Goal: Obtain resource: Obtain resource

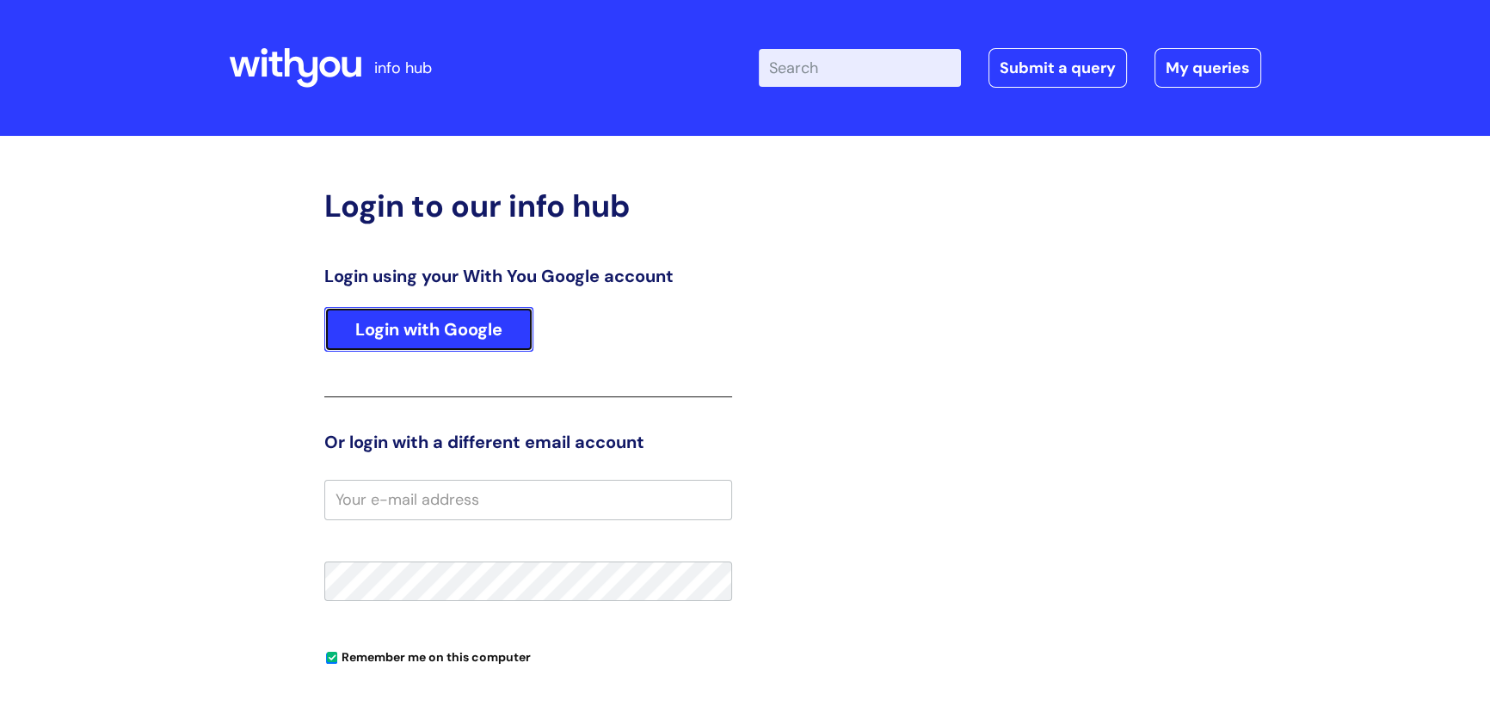
click at [379, 81] on link "Login with Google" at bounding box center [428, 329] width 209 height 45
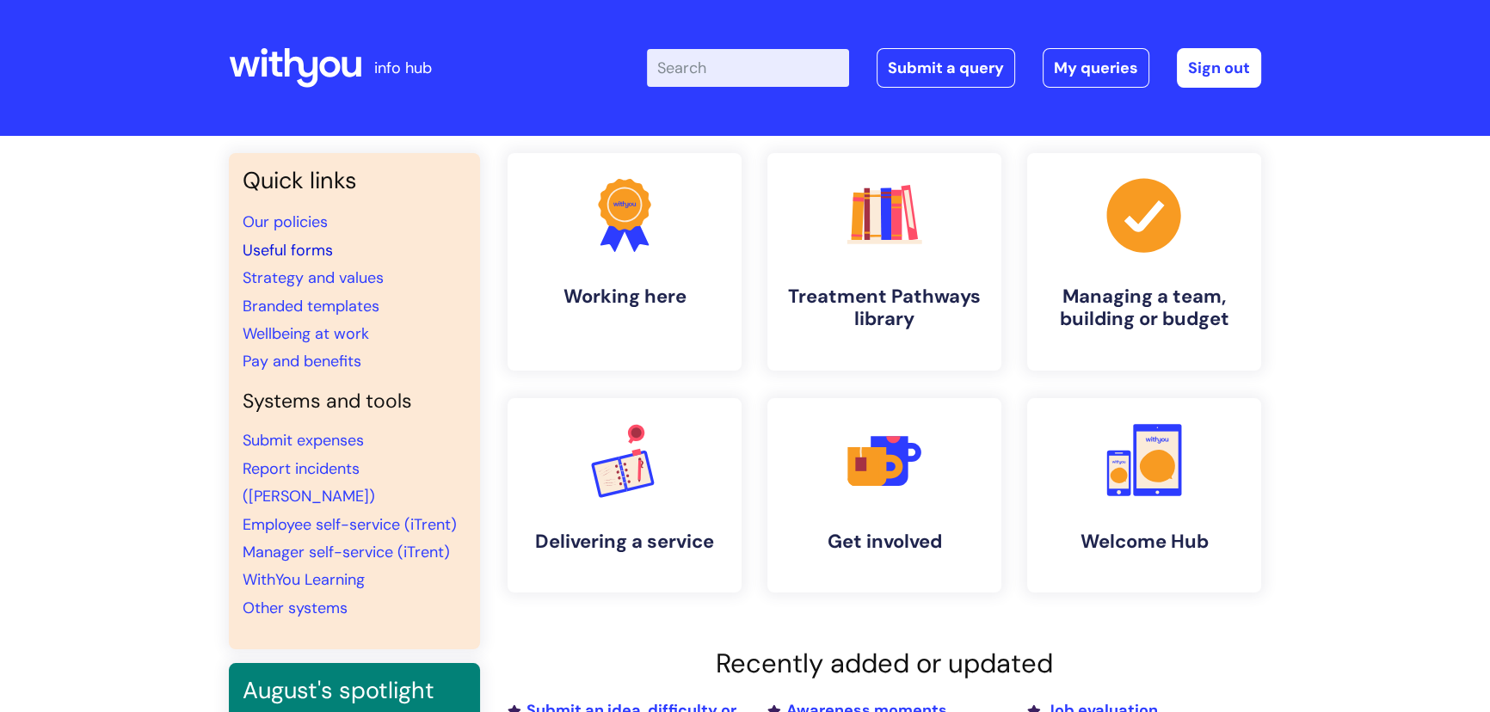
click at [308, 250] on link "Useful forms" at bounding box center [288, 250] width 90 height 21
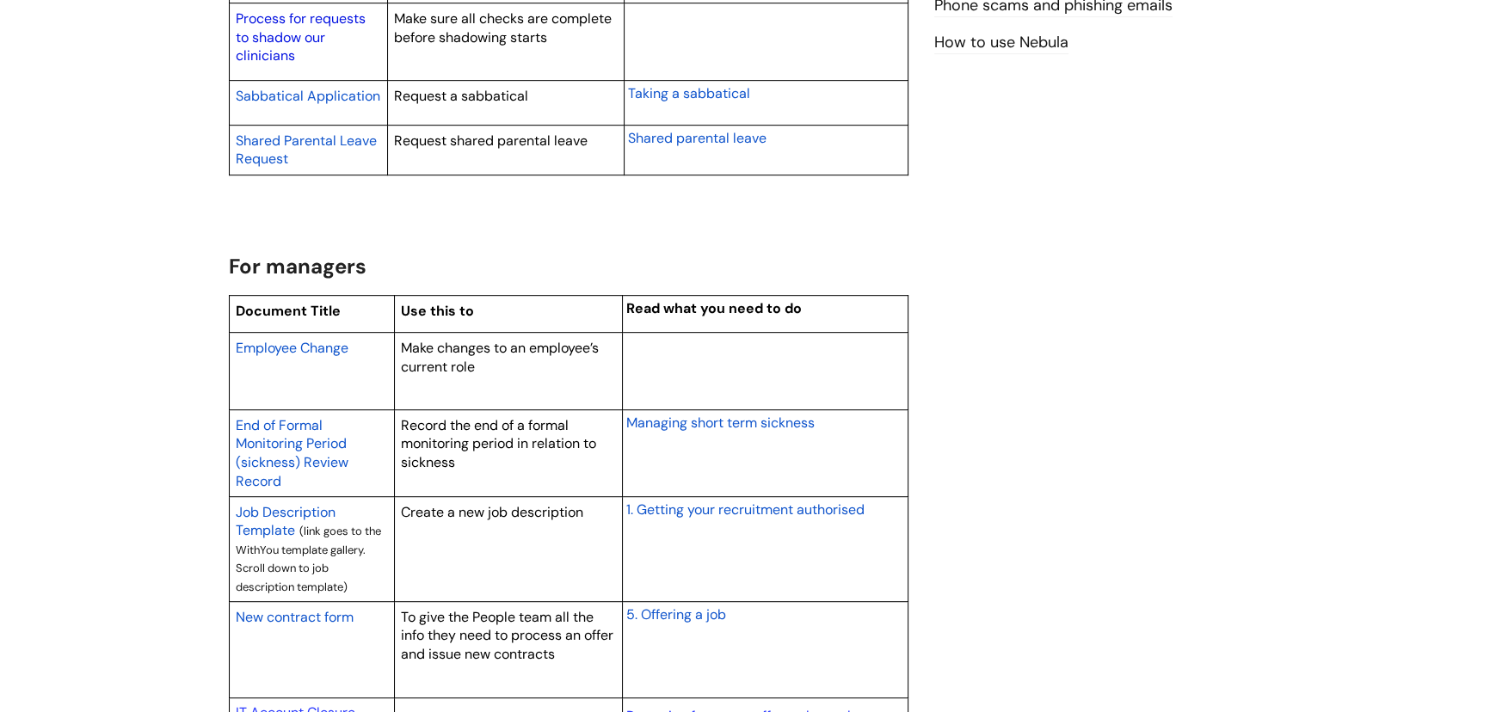
scroll to position [1173, 0]
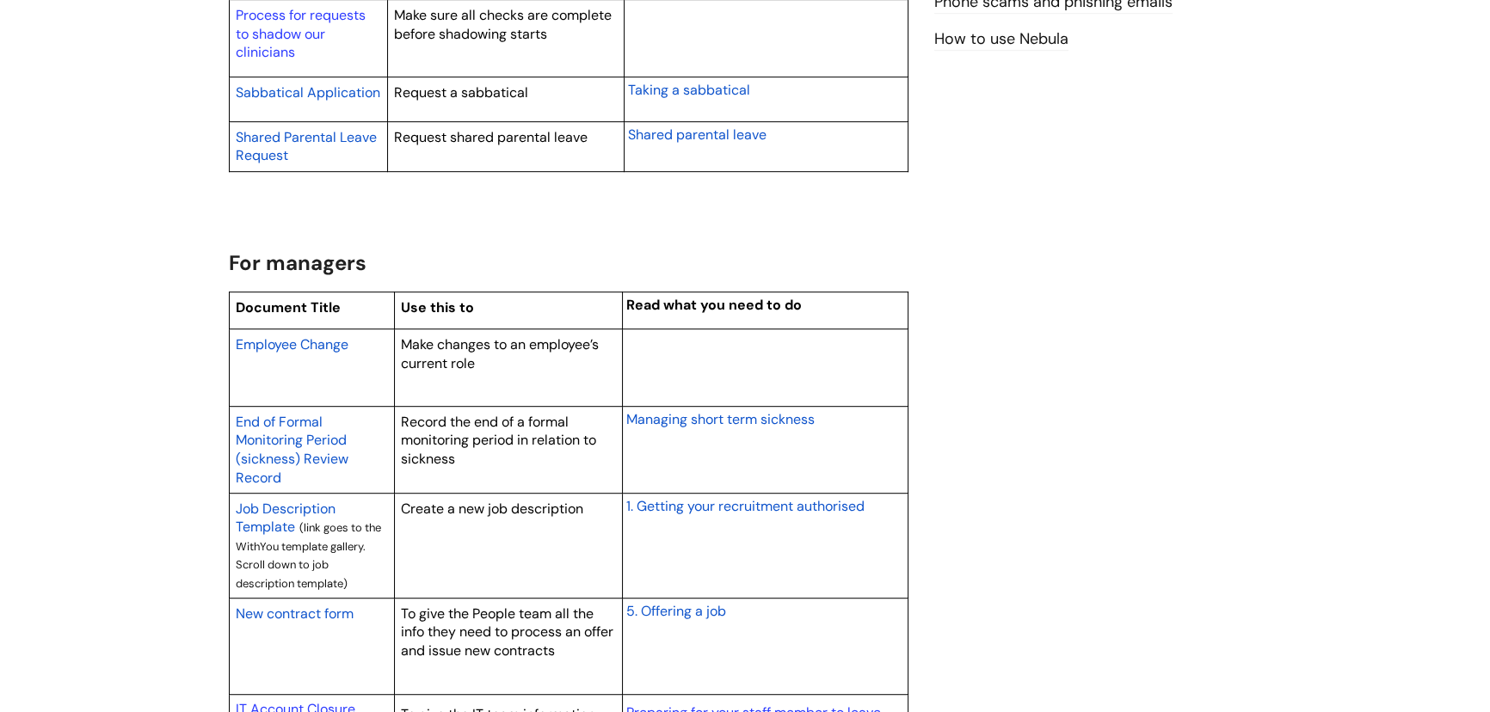
click at [332, 338] on span "Employee Change" at bounding box center [292, 345] width 113 height 18
